Goal: Transaction & Acquisition: Purchase product/service

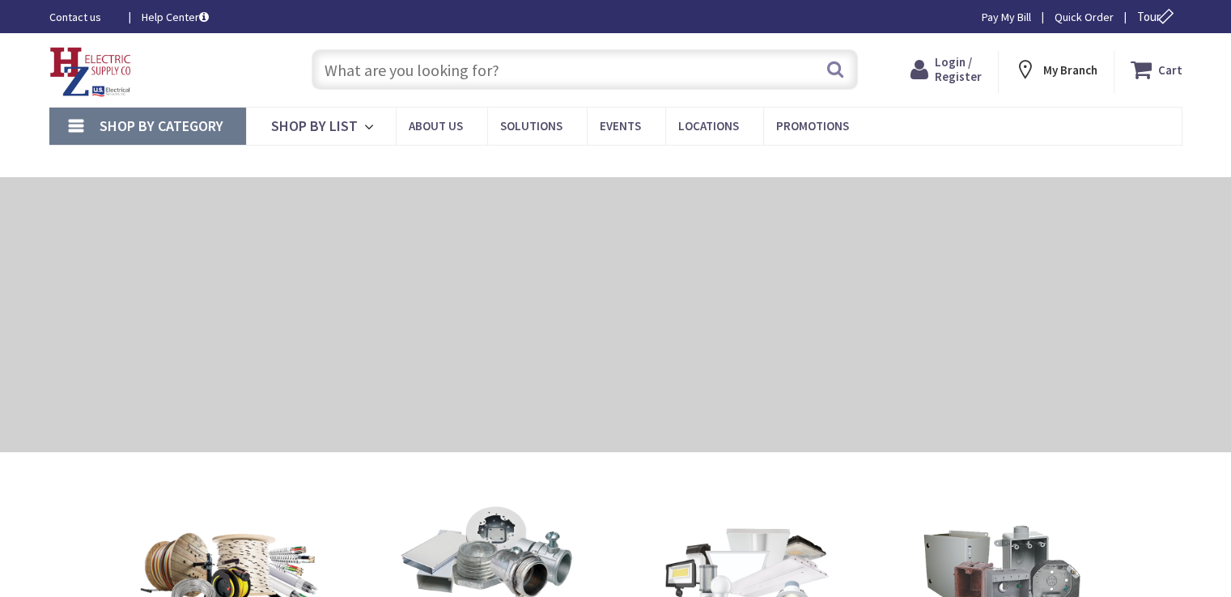
type input "[STREET_ADDRESS]"
click at [498, 62] on input "text" at bounding box center [585, 69] width 546 height 40
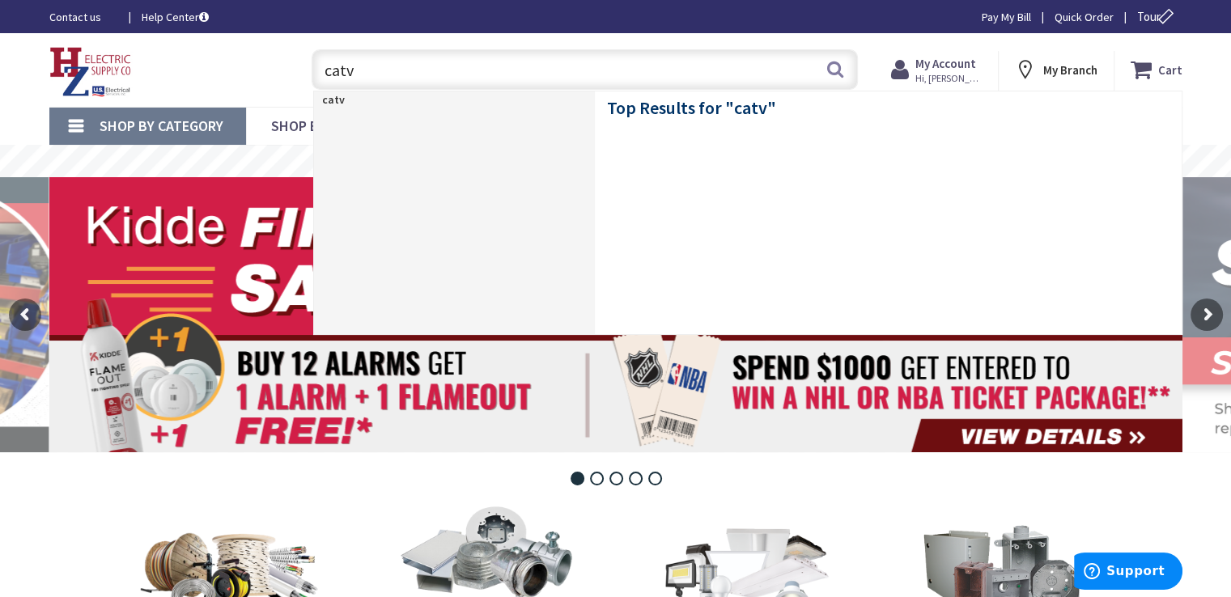
type input "catv6"
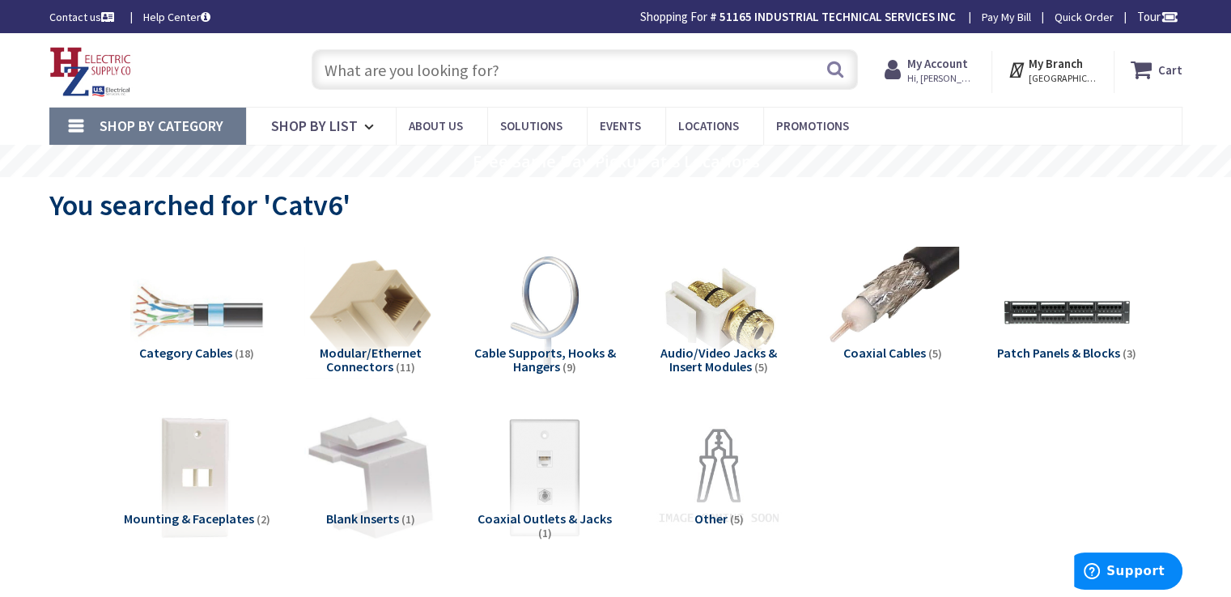
click at [529, 74] on input "text" at bounding box center [585, 69] width 546 height 40
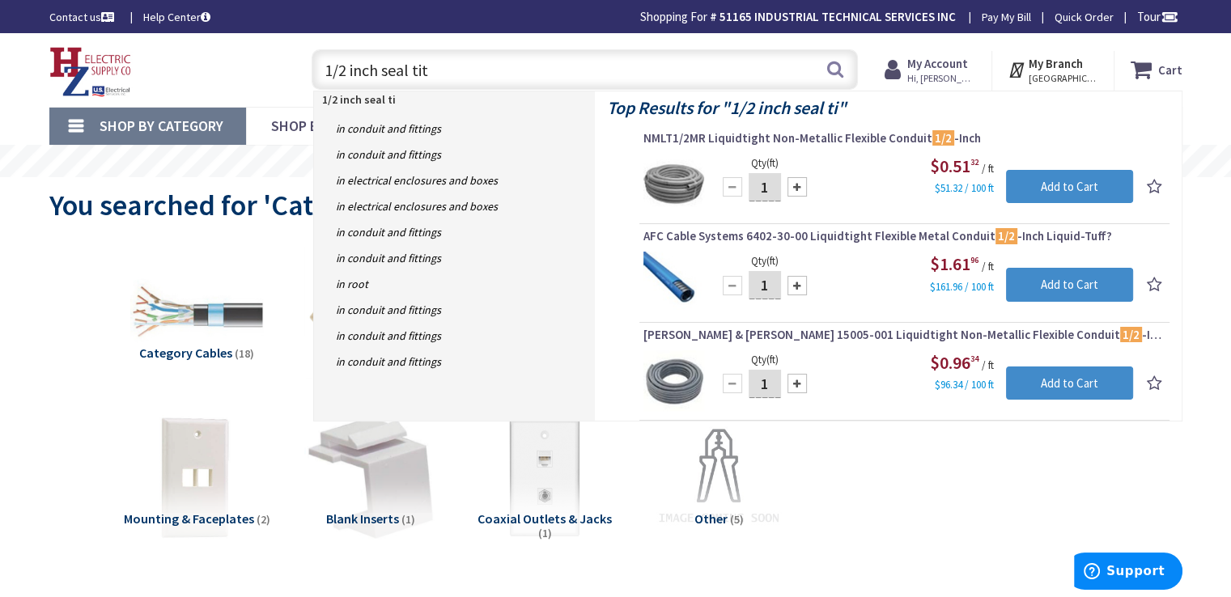
type input "1/2 inch seal tite"
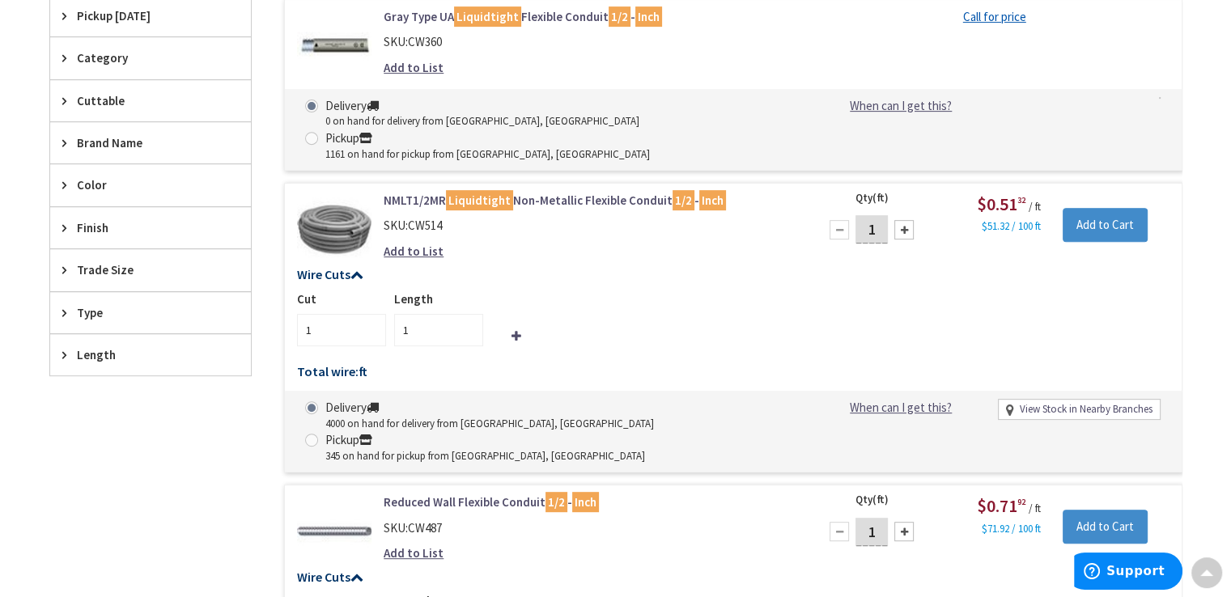
scroll to position [649, 0]
